Goal: Transaction & Acquisition: Purchase product/service

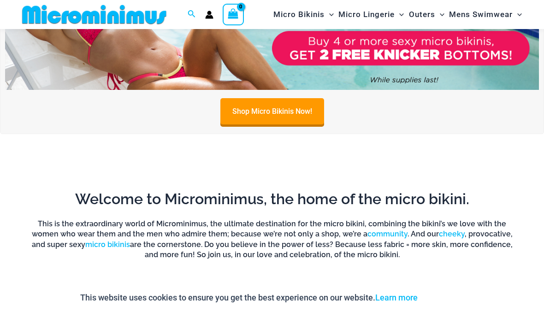
click at [58, 160] on div at bounding box center [271, 158] width 507 height 16
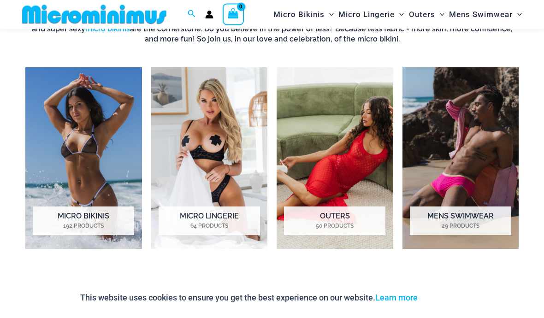
scroll to position [593, 0]
click at [212, 218] on h2 "Micro Lingerie 64 Products" at bounding box center [208, 220] width 101 height 29
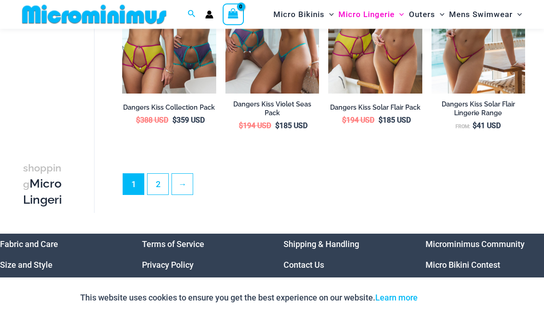
scroll to position [1873, 0]
click at [160, 179] on link "2" at bounding box center [157, 184] width 21 height 21
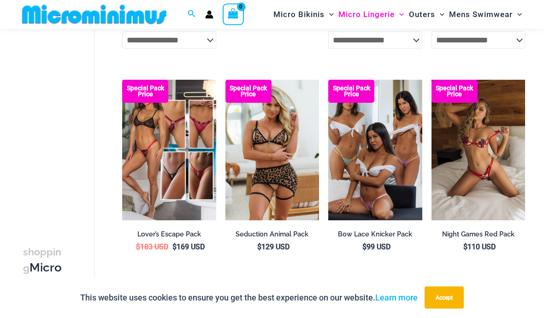
scroll to position [1663, 0]
click at [225, 80] on img at bounding box center [225, 80] width 0 height 0
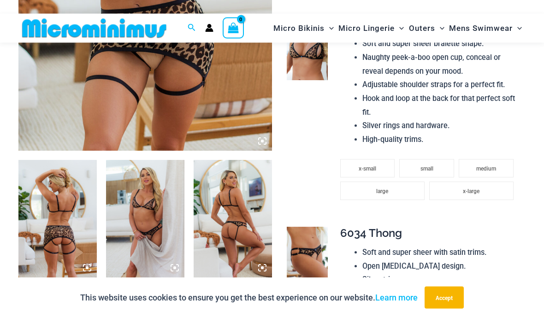
scroll to position [289, 0]
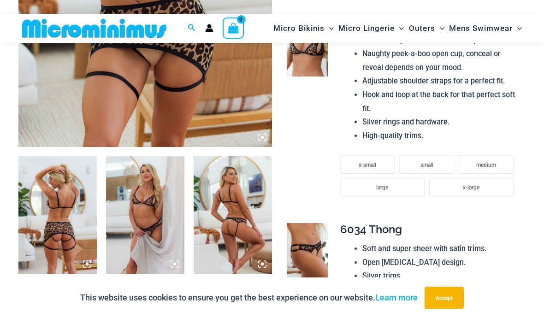
click at [56, 205] on img at bounding box center [57, 214] width 78 height 117
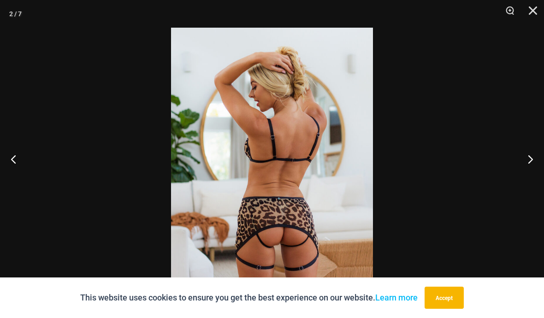
click at [528, 181] on button "Next" at bounding box center [526, 159] width 35 height 46
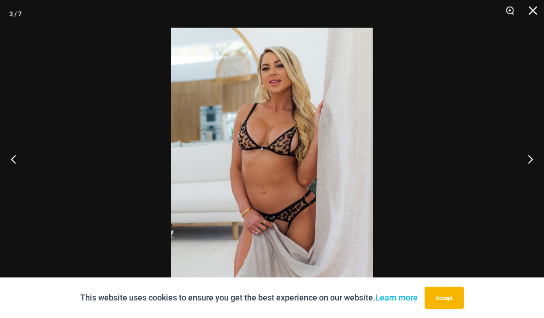
click at [527, 182] on button "Next" at bounding box center [526, 159] width 35 height 46
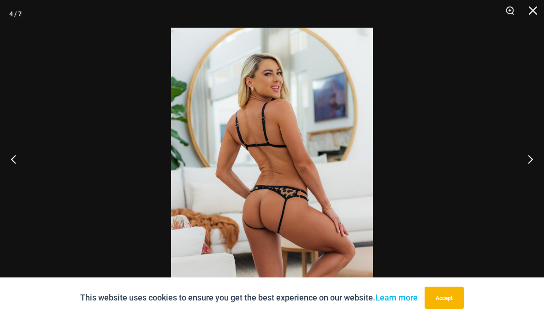
click at [445, 309] on button "Accept" at bounding box center [443, 298] width 39 height 22
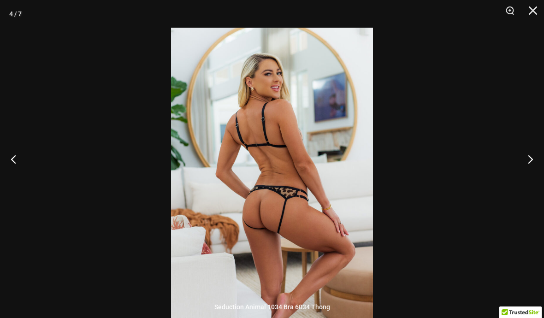
click at [526, 178] on button "Next" at bounding box center [526, 159] width 35 height 46
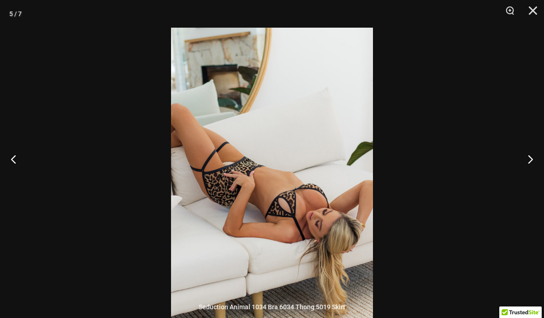
click at [525, 182] on button "Next" at bounding box center [526, 159] width 35 height 46
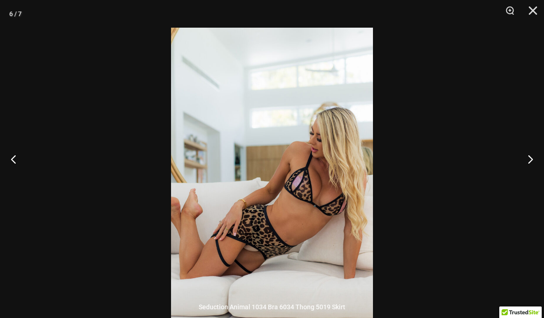
click at [525, 179] on button "Next" at bounding box center [526, 159] width 35 height 46
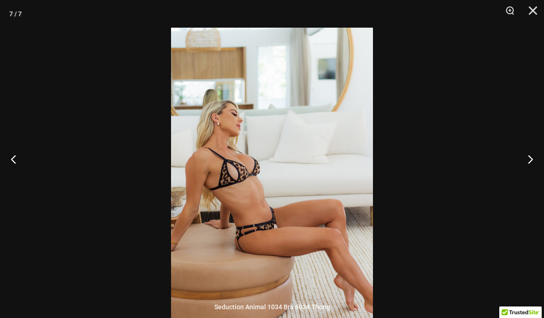
click at [521, 166] on button "Next" at bounding box center [526, 159] width 35 height 46
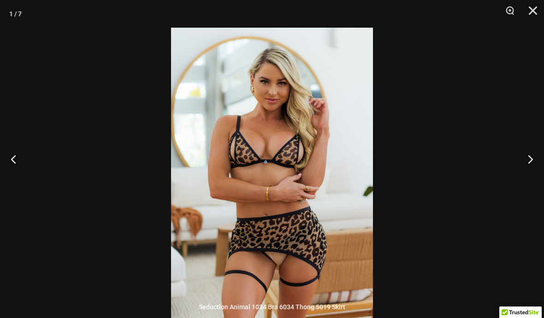
click at [521, 172] on button "Next" at bounding box center [526, 159] width 35 height 46
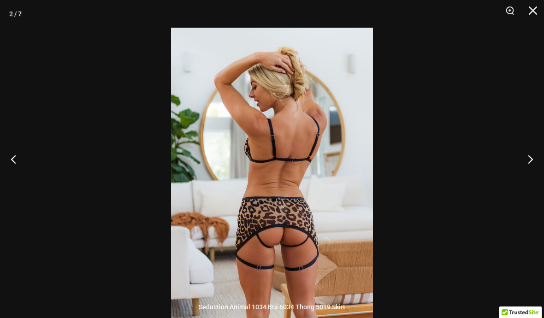
click at [517, 177] on button "Next" at bounding box center [526, 159] width 35 height 46
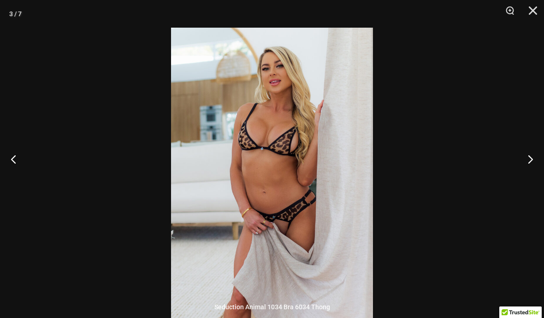
click at [519, 174] on button "Next" at bounding box center [526, 159] width 35 height 46
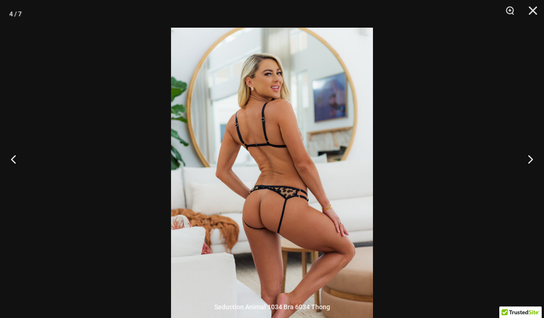
click at [522, 176] on button "Next" at bounding box center [526, 159] width 35 height 46
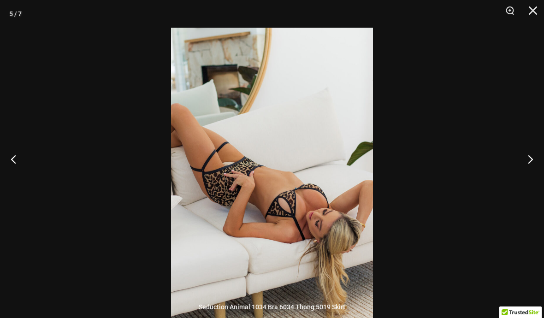
click at [522, 180] on button "Next" at bounding box center [526, 159] width 35 height 46
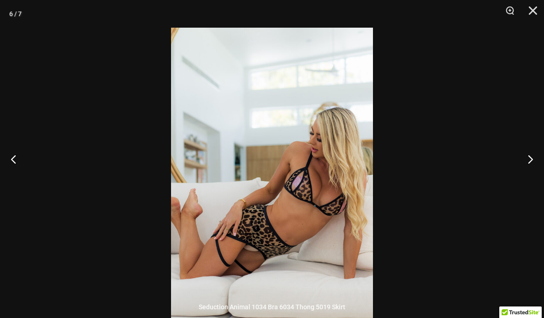
click at [518, 177] on button "Next" at bounding box center [526, 159] width 35 height 46
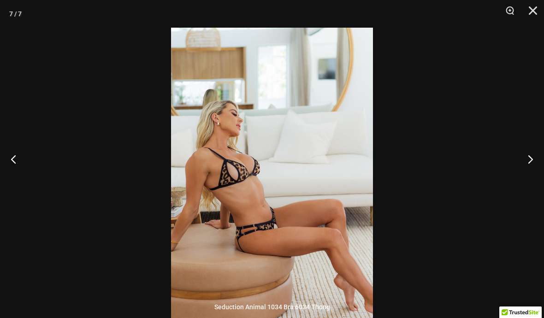
click at [519, 172] on button "Next" at bounding box center [526, 159] width 35 height 46
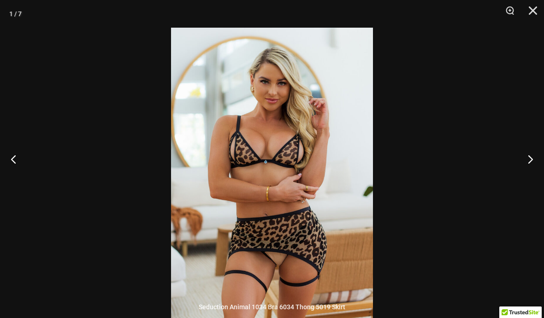
click at [513, 182] on button "Next" at bounding box center [526, 159] width 35 height 46
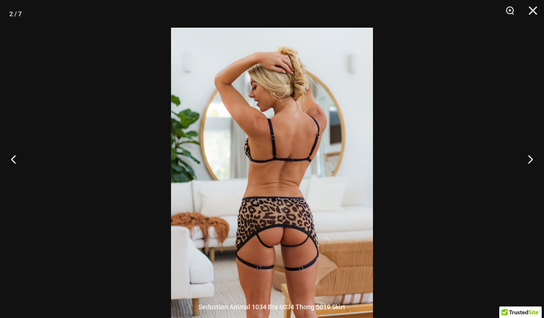
click at [519, 180] on button "Next" at bounding box center [526, 159] width 35 height 46
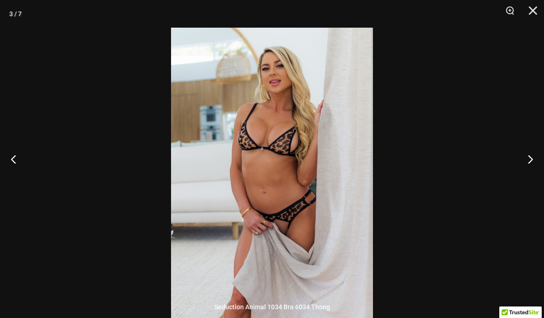
click at [516, 179] on button "Next" at bounding box center [526, 159] width 35 height 46
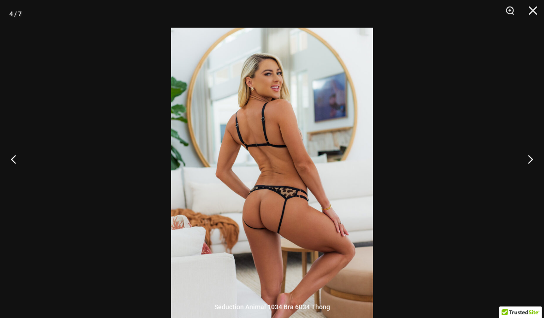
click at [537, 6] on button "Close" at bounding box center [529, 14] width 23 height 28
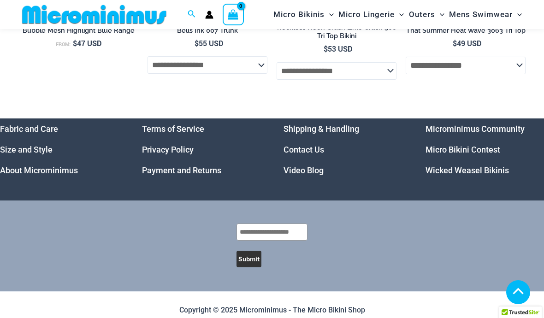
scroll to position [2836, 0]
